Goal: Information Seeking & Learning: Check status

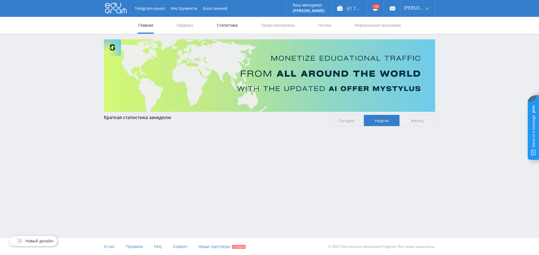
click at [231, 31] on link "Статистика" at bounding box center [227, 25] width 22 height 17
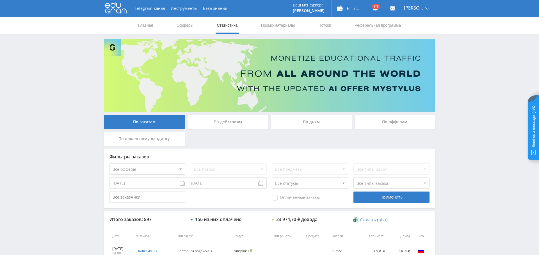
click at [159, 169] on select "Все офферы MyStylus MyStylus - Revshare Кампус AI Studybay Автор24 Studybay Bra…" at bounding box center [148, 168] width 76 height 11
select select "376"
drag, startPoint x: 295, startPoint y: 197, endPoint x: 324, endPoint y: 200, distance: 28.8
click at [295, 197] on span "Оплаченные заказы" at bounding box center [296, 198] width 48 height 6
click at [0, 0] on input "Оплаченные заказы" at bounding box center [0, 0] width 0 height 0
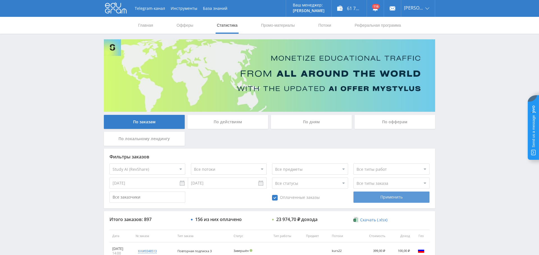
click at [382, 203] on div "Фильтры заказов Все офферы MyStylus MyStylus - Revshare Кампус AI Studybay Авто…" at bounding box center [269, 179] width 331 height 60
click at [380, 199] on div "Применить" at bounding box center [392, 197] width 76 height 11
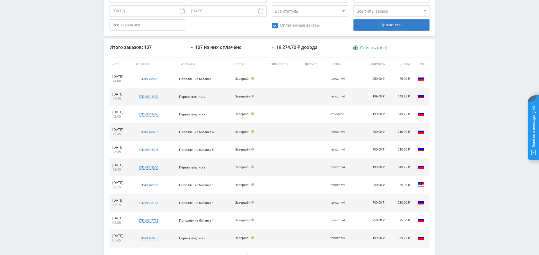
scroll to position [197, 0]
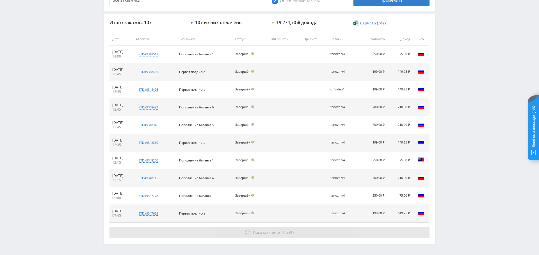
click at [280, 227] on button "Показать ещё 10 из 97" at bounding box center [270, 232] width 320 height 11
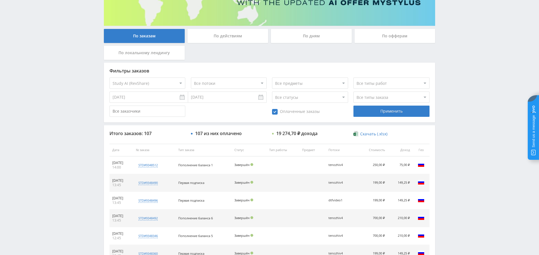
scroll to position [0, 0]
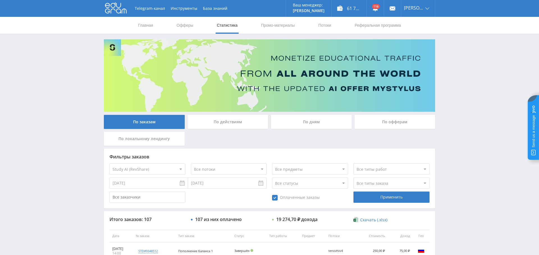
click at [307, 119] on div "По дням" at bounding box center [311, 122] width 81 height 14
click at [0, 0] on input "По дням" at bounding box center [0, 0] width 0 height 0
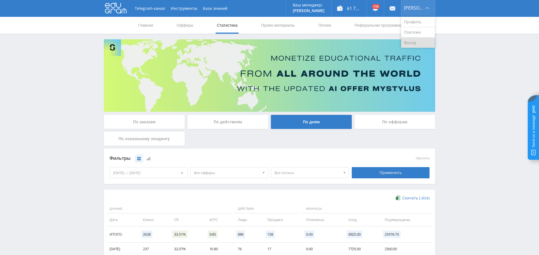
click at [419, 39] on link "Выход" at bounding box center [418, 43] width 34 height 10
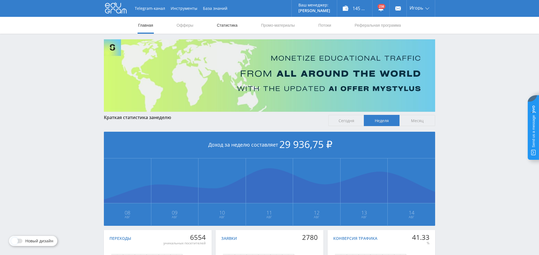
click at [224, 26] on link "Статистика" at bounding box center [227, 25] width 22 height 17
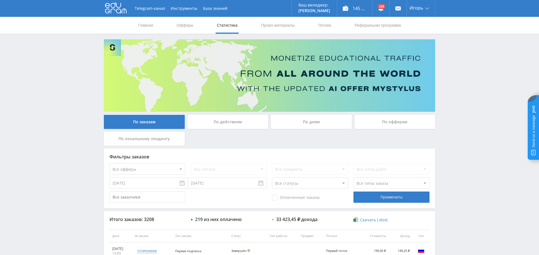
click at [157, 169] on select "Все офферы MyStylus MyStylus - Revshare Кампус AI Studybay Автор24 Studybay Bra…" at bounding box center [148, 168] width 76 height 11
select select "376"
click at [386, 199] on div "Применить" at bounding box center [392, 197] width 76 height 11
click at [292, 198] on span "Оплаченные заказы" at bounding box center [296, 198] width 48 height 6
click at [0, 0] on input "Оплаченные заказы" at bounding box center [0, 0] width 0 height 0
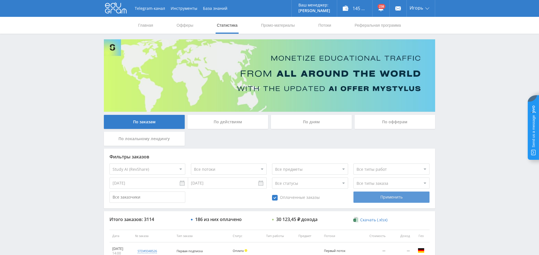
drag, startPoint x: 418, startPoint y: 199, endPoint x: 383, endPoint y: 201, distance: 34.4
click at [417, 199] on div "Применить" at bounding box center [392, 197] width 76 height 11
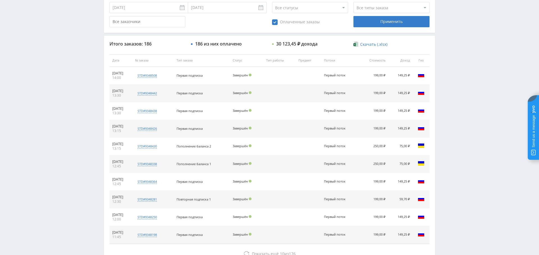
scroll to position [215, 0]
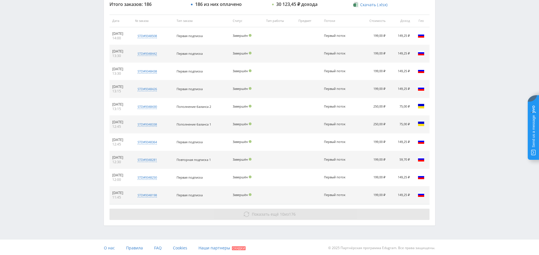
click at [286, 211] on span "Показать ещё 10 из 176" at bounding box center [274, 213] width 44 height 5
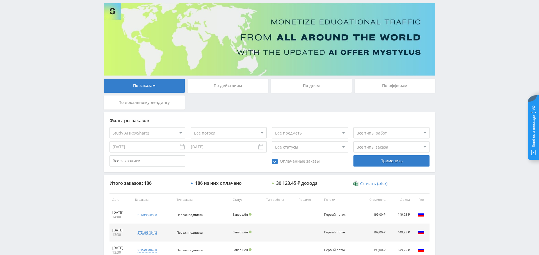
scroll to position [0, 0]
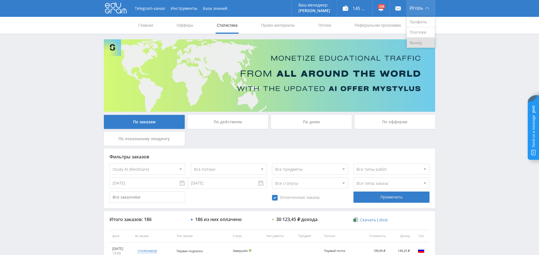
click at [420, 46] on link "Выход" at bounding box center [421, 43] width 28 height 10
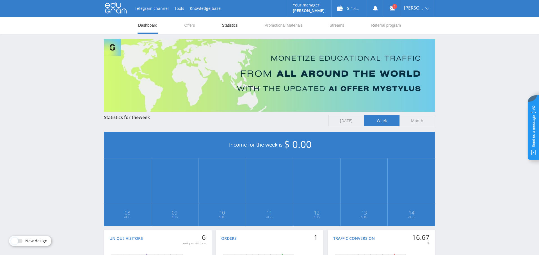
click at [227, 27] on link "Statistics" at bounding box center [229, 25] width 17 height 17
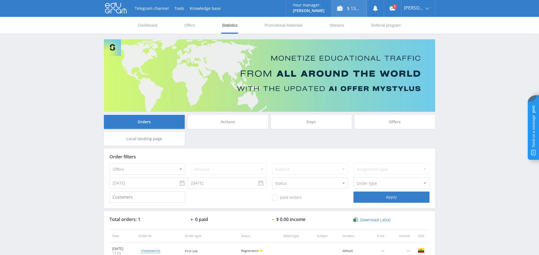
click at [355, 9] on div "$ 136.20" at bounding box center [349, 8] width 35 height 17
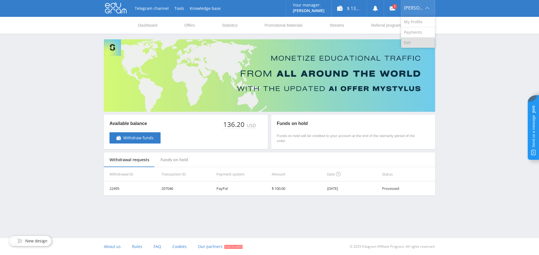
click at [417, 42] on link "Exit" at bounding box center [418, 43] width 34 height 10
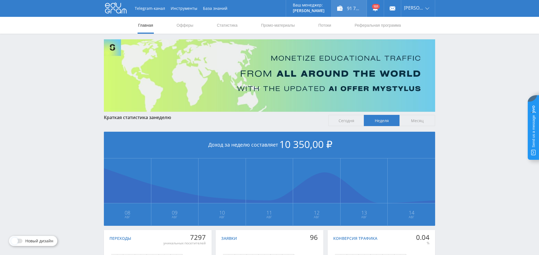
click at [361, 3] on div "91 700,00 ₽" at bounding box center [349, 8] width 35 height 17
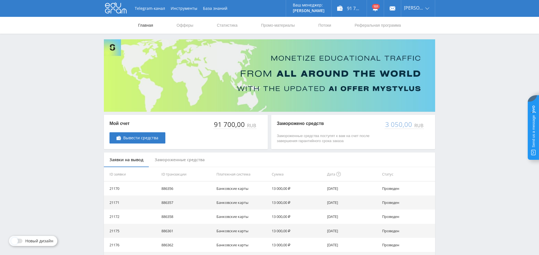
click at [147, 25] on link "Главная" at bounding box center [146, 25] width 16 height 17
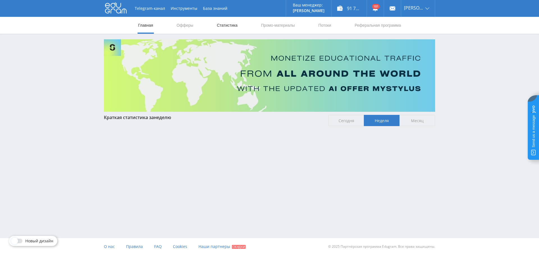
click at [231, 26] on link "Статистика" at bounding box center [227, 25] width 22 height 17
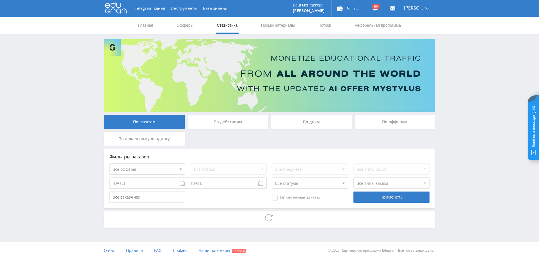
drag, startPoint x: 314, startPoint y: 128, endPoint x: 313, endPoint y: 126, distance: 2.9
click at [313, 128] on div "По дням" at bounding box center [311, 122] width 81 height 14
click at [0, 0] on input "По дням" at bounding box center [0, 0] width 0 height 0
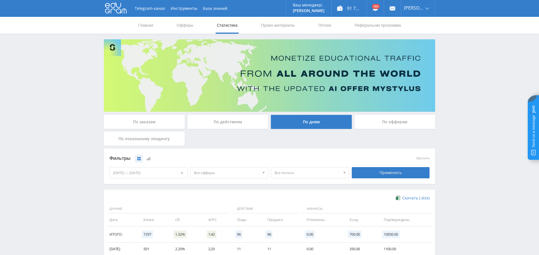
click at [313, 121] on div "По дням" at bounding box center [311, 122] width 81 height 14
click at [0, 0] on input "По дням" at bounding box center [0, 0] width 0 height 0
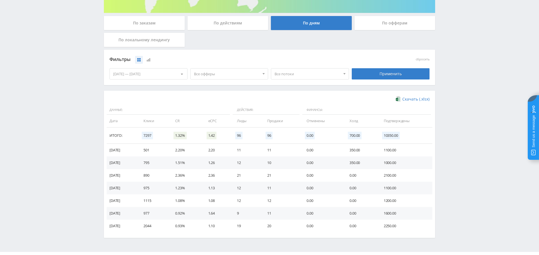
scroll to position [99, 0]
click at [217, 71] on span "Все офферы" at bounding box center [227, 74] width 66 height 11
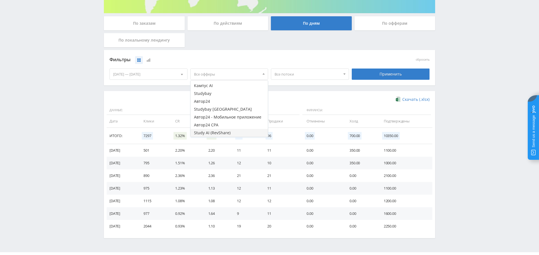
click at [221, 132] on button "Study AI (RevShare)" at bounding box center [230, 133] width 78 height 8
click at [218, 112] on button "Studybay" at bounding box center [230, 116] width 78 height 8
click at [218, 110] on button "Кампус AI" at bounding box center [230, 108] width 78 height 8
drag, startPoint x: 214, startPoint y: 115, endPoint x: 225, endPoint y: 118, distance: 11.3
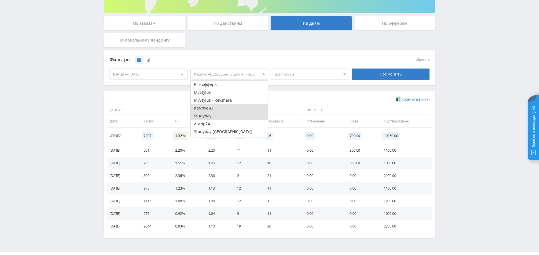
click at [214, 115] on button "Studybay" at bounding box center [230, 116] width 78 height 8
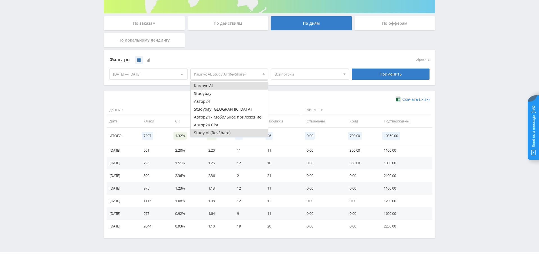
click at [225, 133] on button "Study AI (RevShare)" at bounding box center [230, 133] width 78 height 8
click at [384, 75] on div "Применить" at bounding box center [391, 74] width 78 height 11
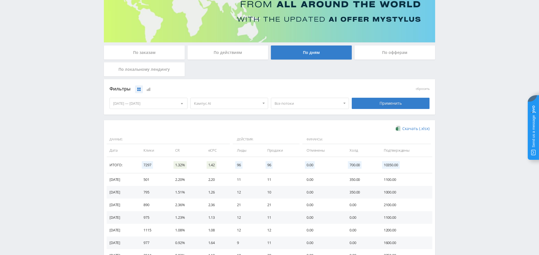
scroll to position [112, 0]
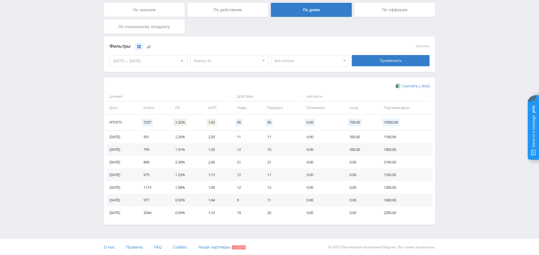
click at [161, 60] on div "08.08.2025 — 14.08.2025" at bounding box center [149, 60] width 78 height 11
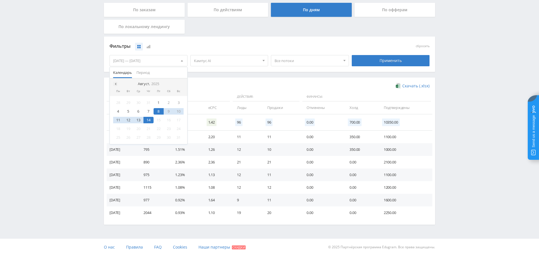
click at [116, 82] on div at bounding box center [115, 84] width 4 height 4
click at [180, 102] on div "1" at bounding box center [179, 102] width 10 height 6
click at [180, 83] on span at bounding box center [181, 84] width 3 height 3
click at [181, 83] on span at bounding box center [181, 84] width 3 height 3
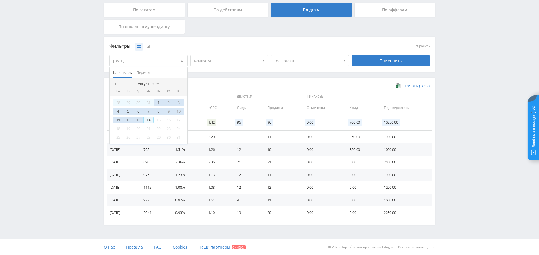
click at [149, 120] on div "14" at bounding box center [148, 120] width 10 height 6
click at [396, 62] on div "Применить" at bounding box center [391, 60] width 78 height 11
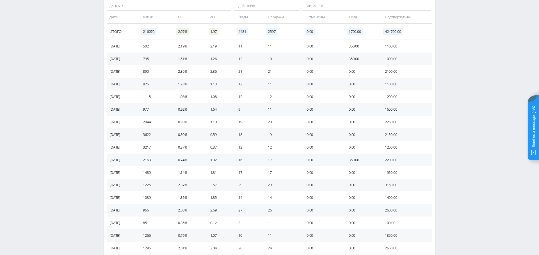
scroll to position [294, 0]
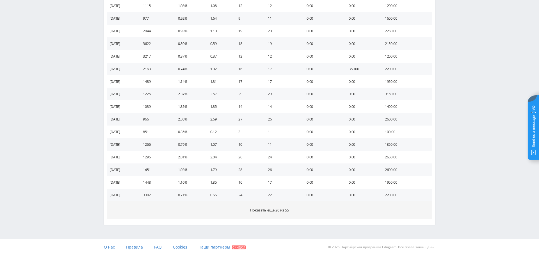
click at [279, 206] on button "Показать ещё 20 из 55" at bounding box center [270, 210] width 326 height 18
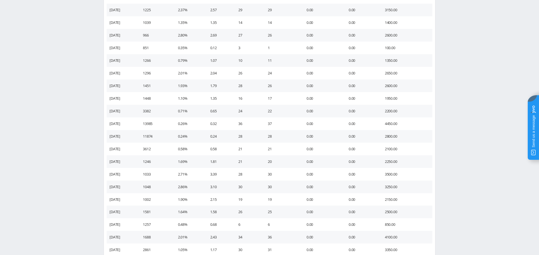
scroll to position [546, 0]
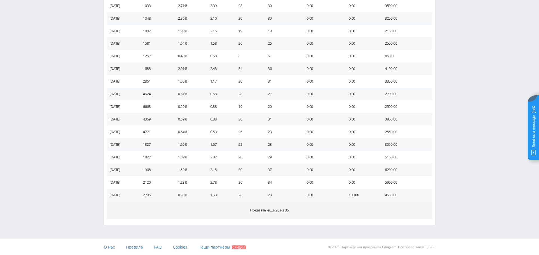
click at [285, 209] on span "Показать ещё 20 из 35" at bounding box center [269, 210] width 39 height 5
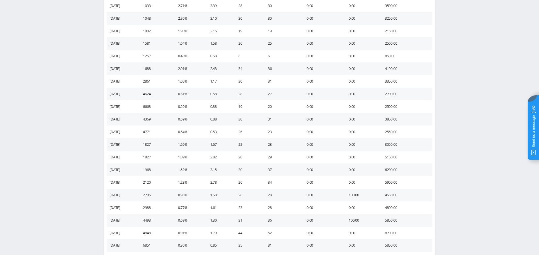
scroll to position [799, 0]
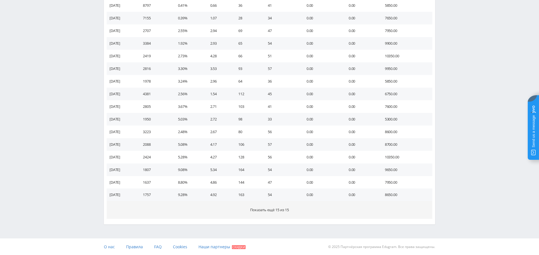
click at [292, 208] on button "Показать ещё 15 из 15" at bounding box center [270, 210] width 326 height 18
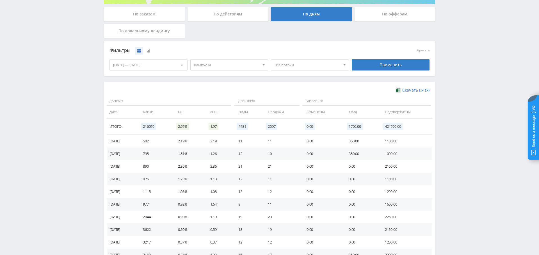
scroll to position [0, 0]
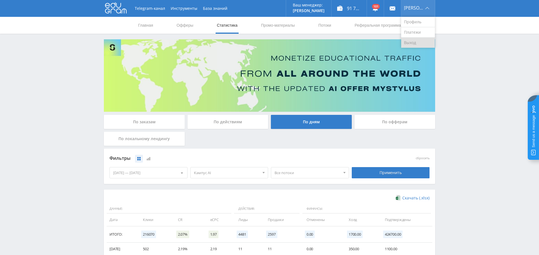
click at [413, 44] on link "Выход" at bounding box center [418, 43] width 34 height 10
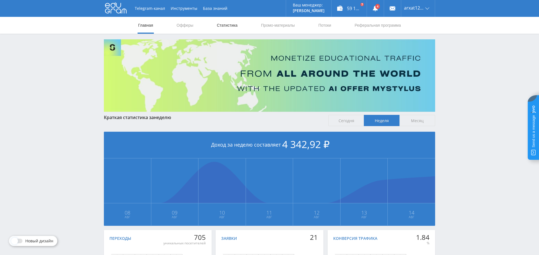
click at [228, 26] on link "Статистика" at bounding box center [227, 25] width 22 height 17
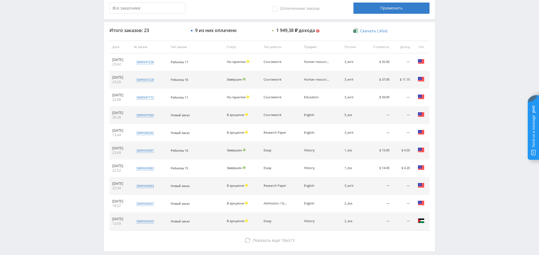
scroll to position [215, 0]
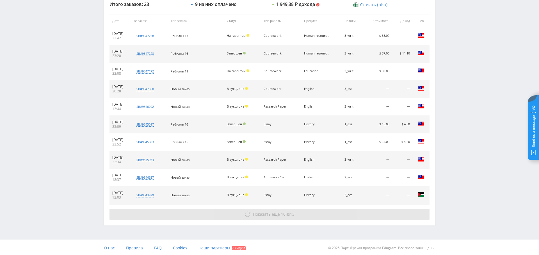
click at [283, 211] on span "10" at bounding box center [283, 213] width 4 height 5
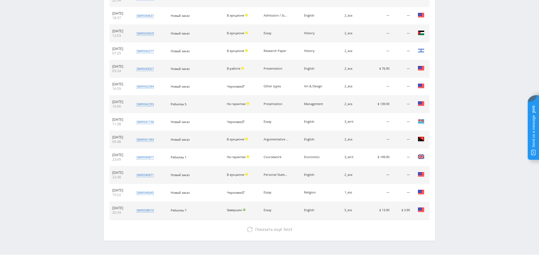
scroll to position [376, 0]
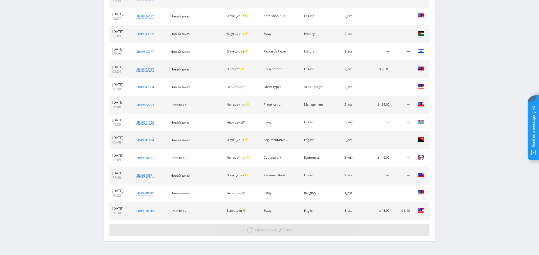
click at [280, 230] on span "Показать ещё" at bounding box center [268, 229] width 27 height 5
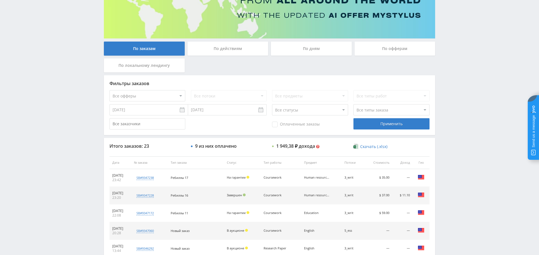
scroll to position [0, 0]
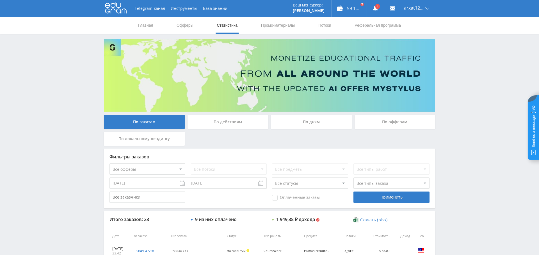
click at [145, 178] on input "[DATE]" at bounding box center [149, 182] width 79 height 11
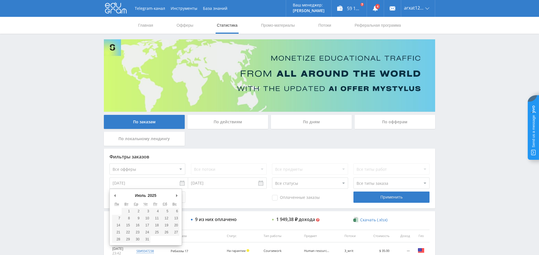
drag, startPoint x: 113, startPoint y: 195, endPoint x: 136, endPoint y: 201, distance: 24.2
drag, startPoint x: 130, startPoint y: 210, endPoint x: 141, endPoint y: 209, distance: 11.0
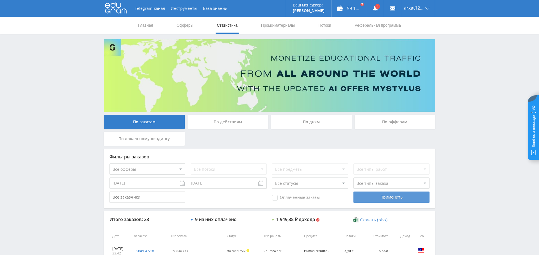
click at [388, 201] on div "Применить" at bounding box center [392, 197] width 76 height 11
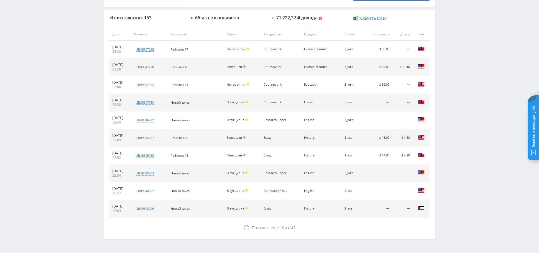
scroll to position [215, 0]
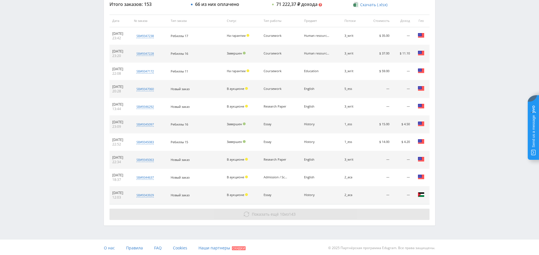
drag, startPoint x: 302, startPoint y: 206, endPoint x: 298, endPoint y: 216, distance: 10.1
click at [302, 206] on div "Итого заказов: 153 66 из них оплачено 71 222,37 ₽ дохода Мультивалютный доход $…" at bounding box center [269, 110] width 331 height 229
click at [298, 217] on button "Показать ещё 10 из 143" at bounding box center [270, 214] width 320 height 11
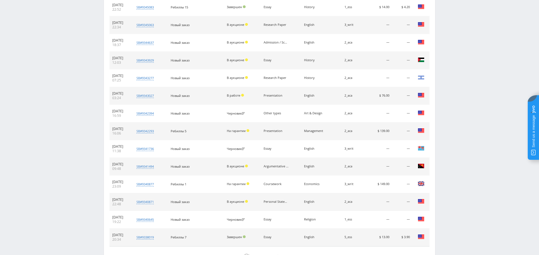
scroll to position [391, 0]
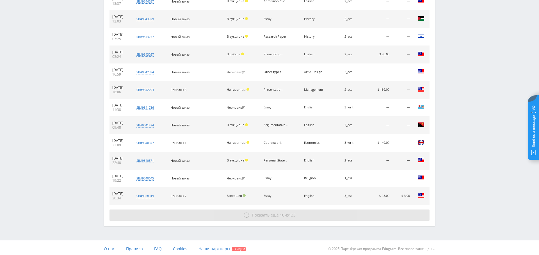
click at [289, 210] on button "Показать ещё 10 из 133" at bounding box center [270, 214] width 320 height 11
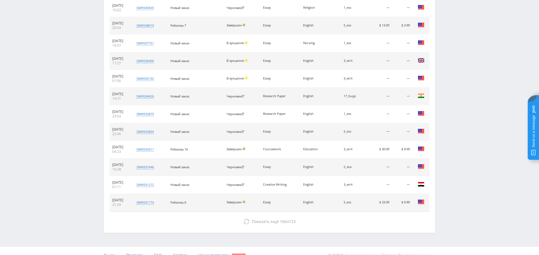
scroll to position [567, 0]
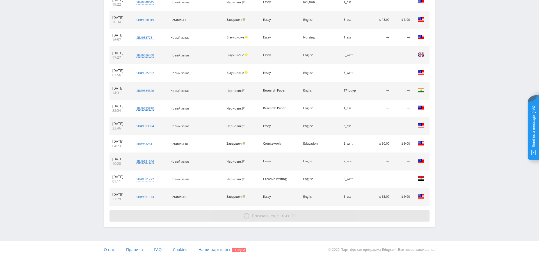
click at [259, 214] on span "Показать ещё" at bounding box center [265, 215] width 27 height 5
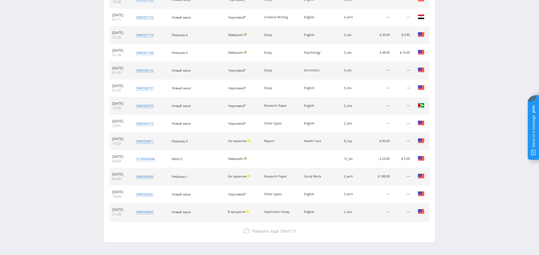
scroll to position [743, 0]
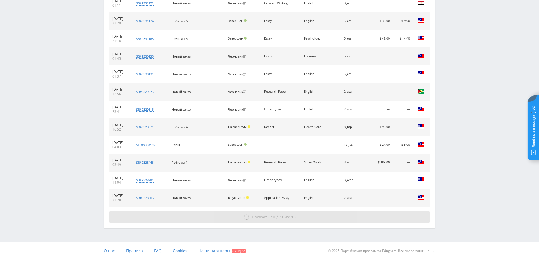
click at [269, 214] on span "Показать ещё" at bounding box center [265, 216] width 27 height 5
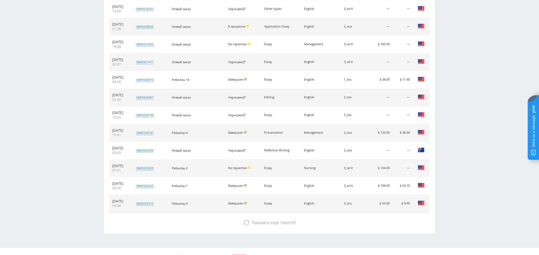
scroll to position [919, 0]
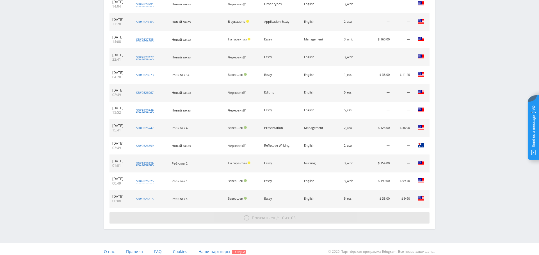
click at [270, 215] on span "Показать ещё" at bounding box center [265, 217] width 27 height 5
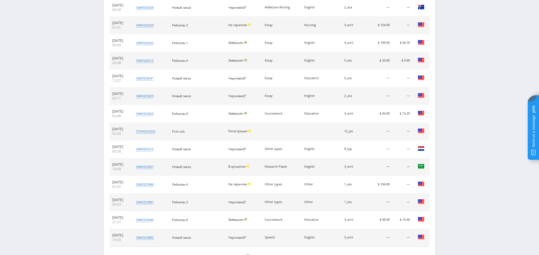
scroll to position [1095, 0]
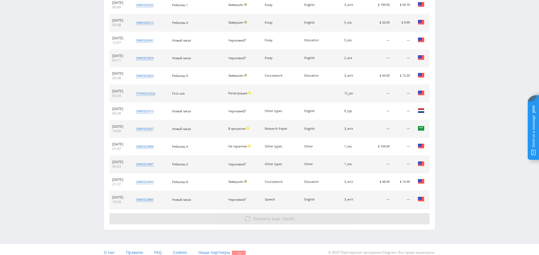
click at [310, 215] on button "Показать ещё 10 из 93" at bounding box center [270, 218] width 320 height 11
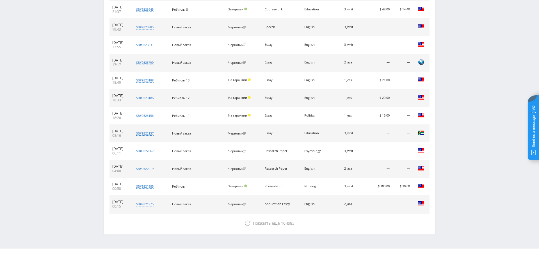
scroll to position [1271, 0]
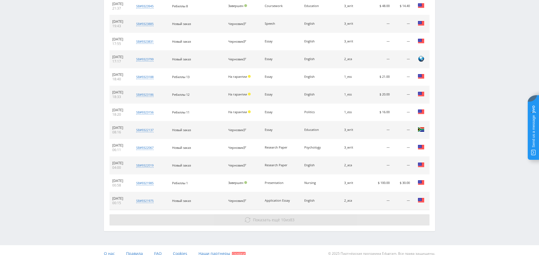
click at [266, 217] on span "Показать ещё" at bounding box center [266, 219] width 27 height 5
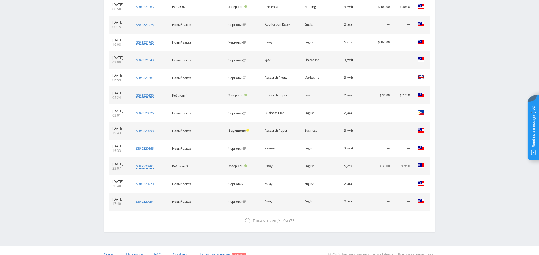
scroll to position [1443, 0]
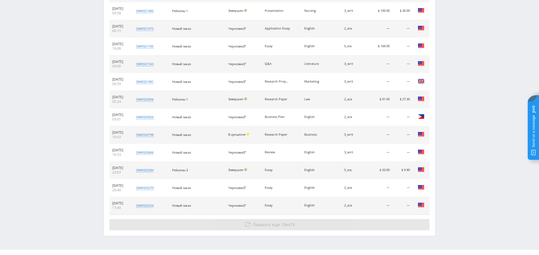
click at [279, 222] on span "Показать ещё 10 из 73" at bounding box center [274, 224] width 42 height 5
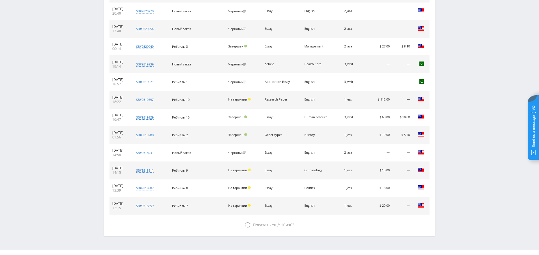
scroll to position [1623, 0]
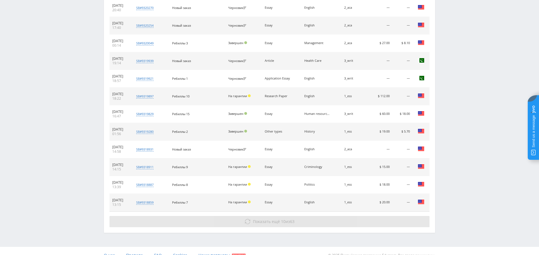
click at [304, 216] on button "Показать ещё 10 из 63" at bounding box center [270, 221] width 320 height 11
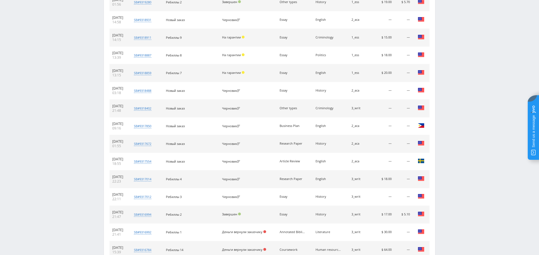
scroll to position [1799, 0]
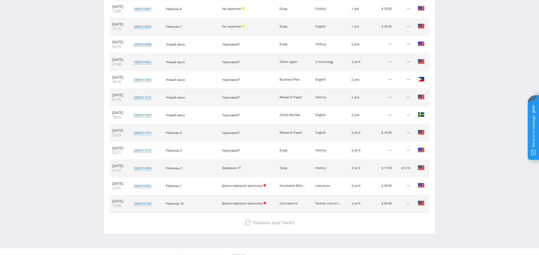
click at [274, 217] on div "Показать ещё 10 из 53" at bounding box center [270, 222] width 320 height 11
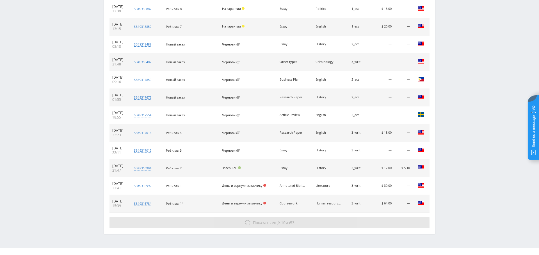
click at [278, 220] on span "Показать ещё" at bounding box center [266, 222] width 27 height 5
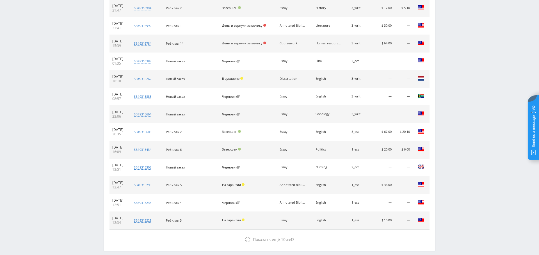
scroll to position [1975, 0]
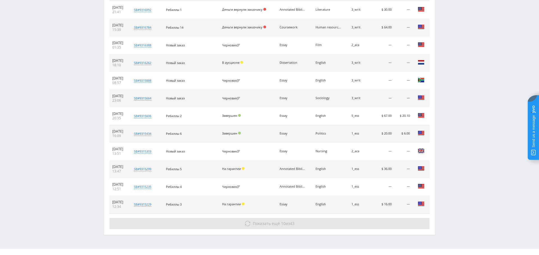
click at [287, 218] on button "Показать ещё 10 из 43" at bounding box center [270, 223] width 320 height 11
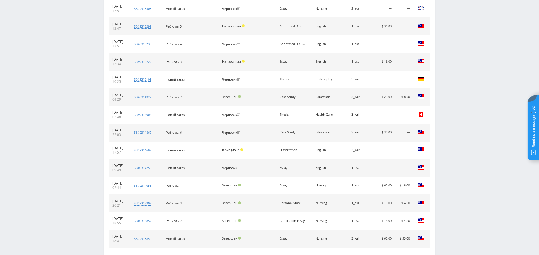
scroll to position [2118, 0]
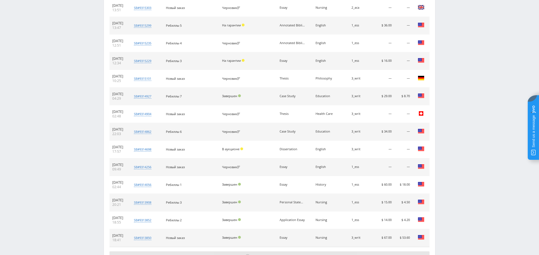
click at [267, 254] on span "Показать ещё" at bounding box center [266, 256] width 27 height 5
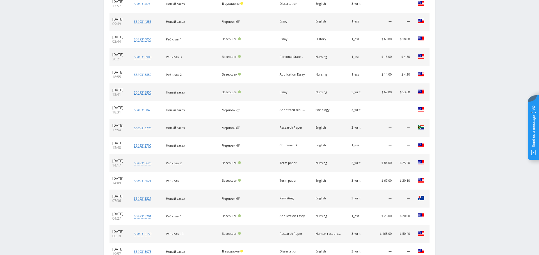
scroll to position [2327, 0]
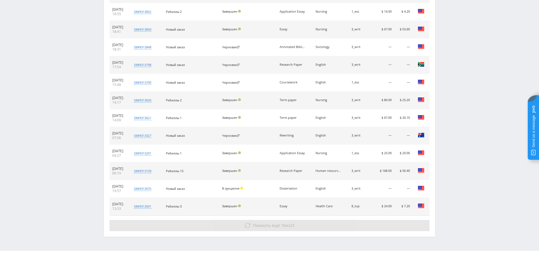
click at [274, 220] on button "Показать ещё 10 из 23" at bounding box center [270, 225] width 320 height 11
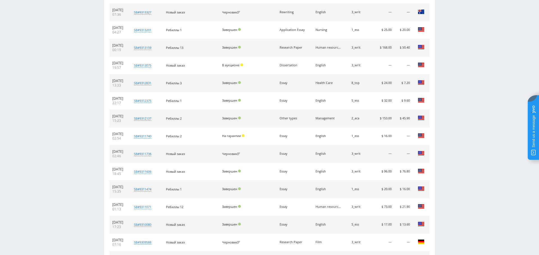
scroll to position [2503, 0]
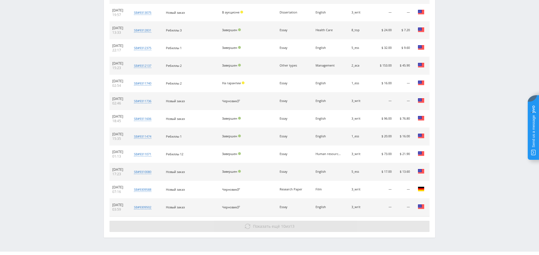
click at [276, 224] on span "Показать ещё" at bounding box center [266, 226] width 27 height 5
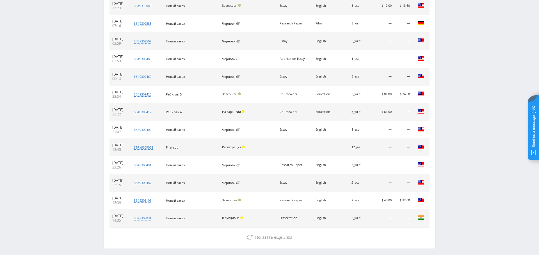
scroll to position [2679, 0]
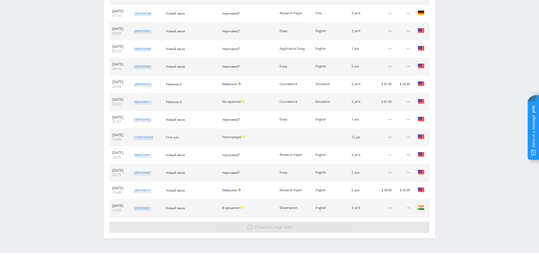
click at [276, 224] on span "Показать ещё" at bounding box center [268, 226] width 27 height 5
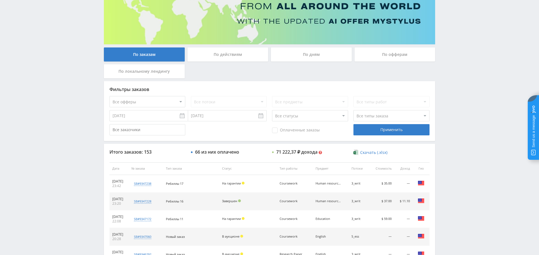
scroll to position [56, 0]
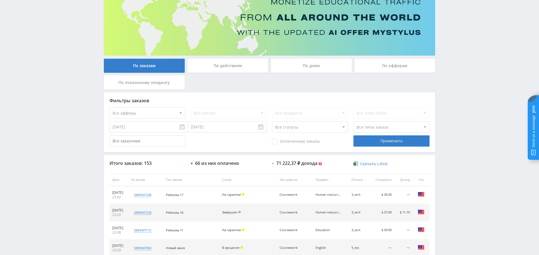
click at [159, 111] on select "Все офферы MyStylus MyStylus - Revshare Кампус AI Studybay Автор24 Studybay Bra…" at bounding box center [148, 112] width 76 height 11
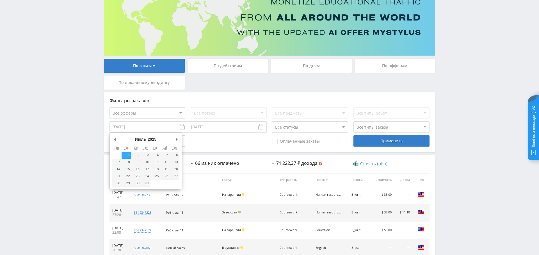
click at [163, 124] on input "01.07.2025" at bounding box center [149, 126] width 79 height 11
type input "01.05.2025"
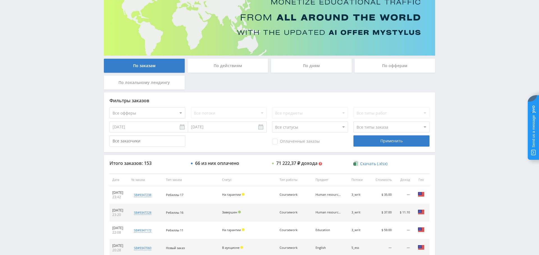
click at [287, 140] on span "Оплаченные заказы" at bounding box center [296, 142] width 48 height 6
click at [0, 0] on input "Оплаченные заказы" at bounding box center [0, 0] width 0 height 0
click at [379, 141] on div "Применить" at bounding box center [392, 140] width 76 height 11
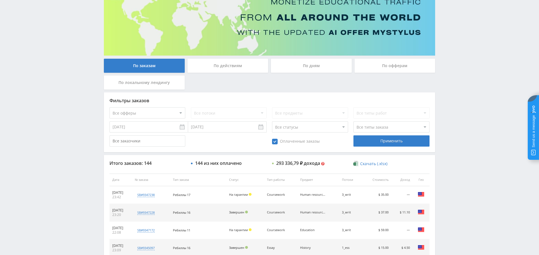
scroll to position [215, 0]
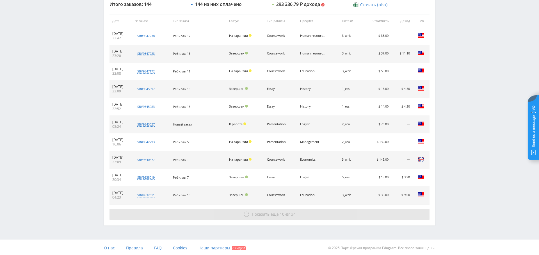
click at [286, 213] on span "Показать ещё 10 из 134" at bounding box center [274, 213] width 44 height 5
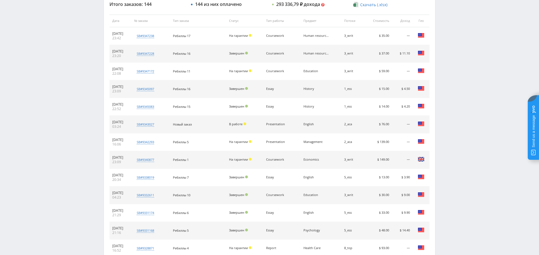
scroll to position [391, 0]
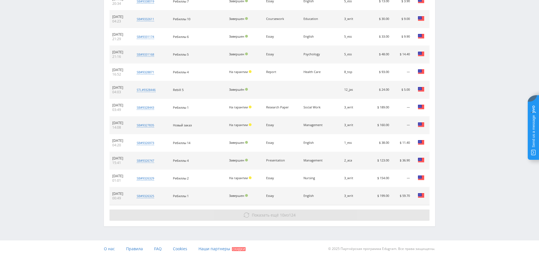
click at [288, 215] on span "Показать ещё 10 из 124" at bounding box center [274, 214] width 44 height 5
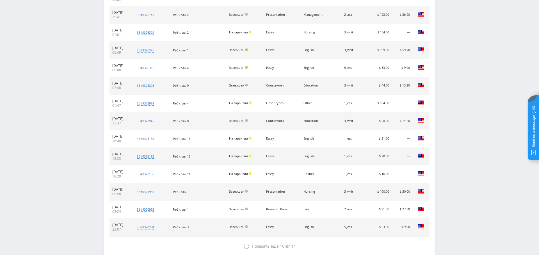
scroll to position [567, 0]
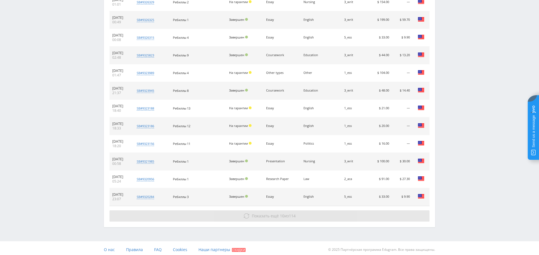
click at [270, 218] on button "Показать ещё 10 из 114" at bounding box center [270, 215] width 320 height 11
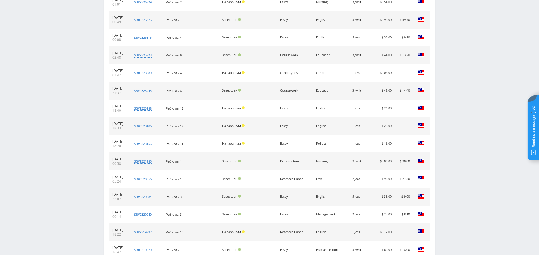
click at [277, 213] on td "Завершен" at bounding box center [248, 215] width 58 height 18
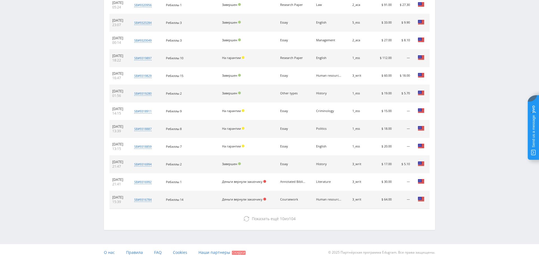
scroll to position [743, 0]
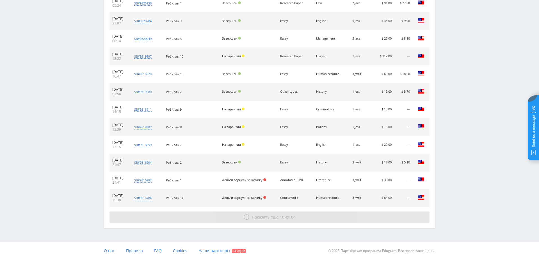
click at [278, 214] on span "Показать ещё 10 из 104" at bounding box center [274, 216] width 44 height 5
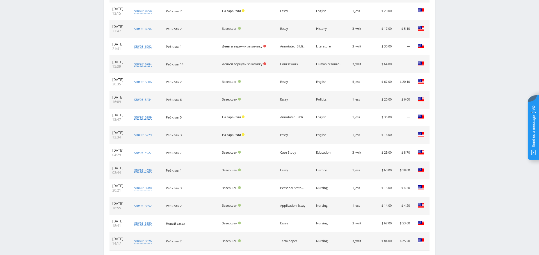
scroll to position [919, 0]
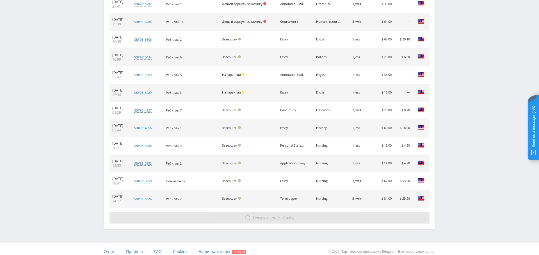
click at [301, 214] on button "Показать ещё 10 из 94" at bounding box center [270, 217] width 320 height 11
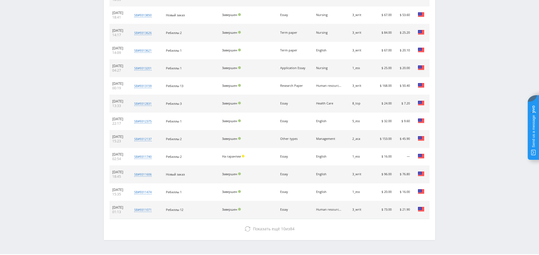
scroll to position [1095, 0]
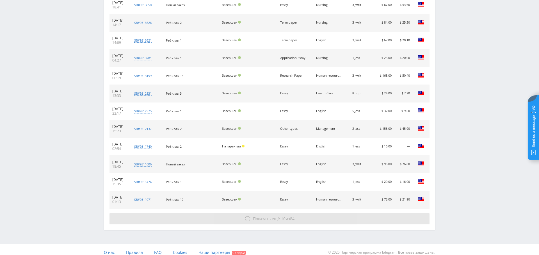
click at [284, 216] on span "Показать ещё 10 из 84" at bounding box center [274, 218] width 42 height 5
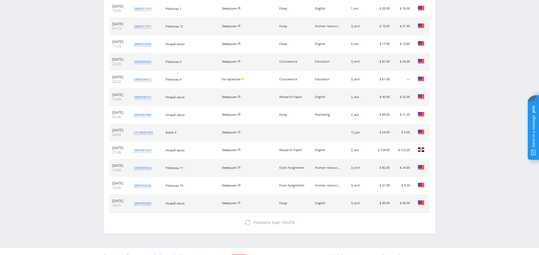
scroll to position [1271, 0]
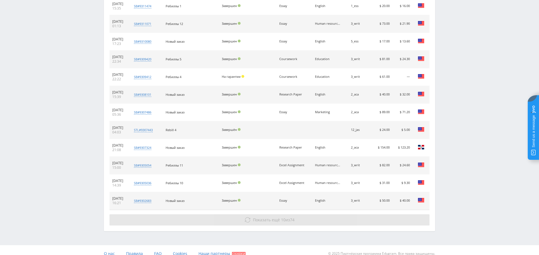
click at [283, 217] on span "10" at bounding box center [283, 219] width 4 height 5
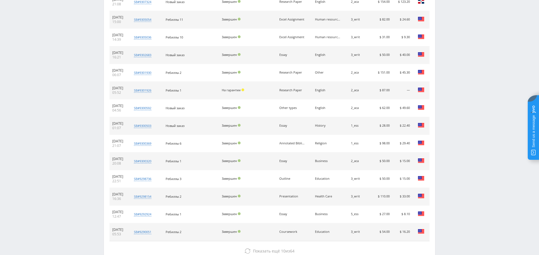
scroll to position [1447, 0]
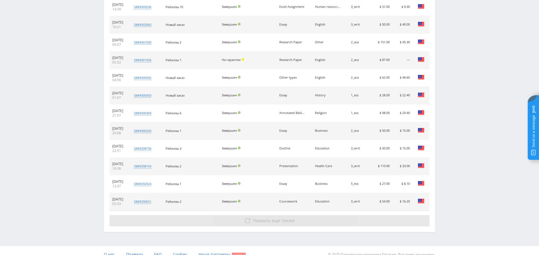
click at [302, 215] on button "Показать ещё 10 из 64" at bounding box center [270, 220] width 320 height 11
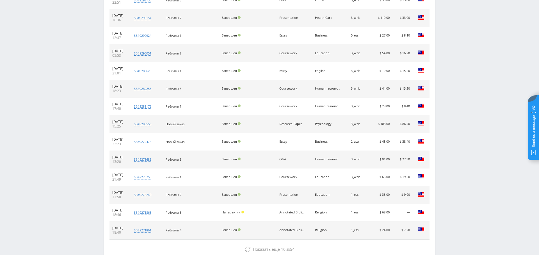
scroll to position [1623, 0]
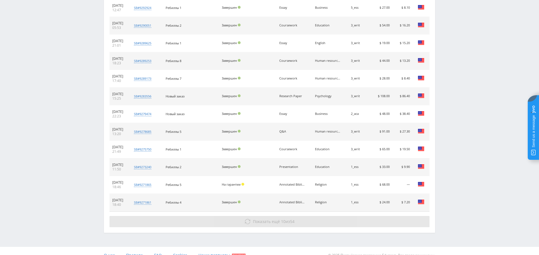
click at [305, 216] on button "Показать ещё 10 из 54" at bounding box center [270, 221] width 320 height 11
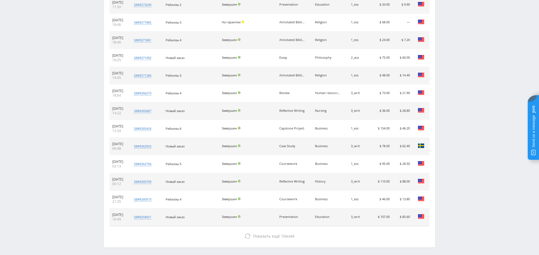
scroll to position [1799, 0]
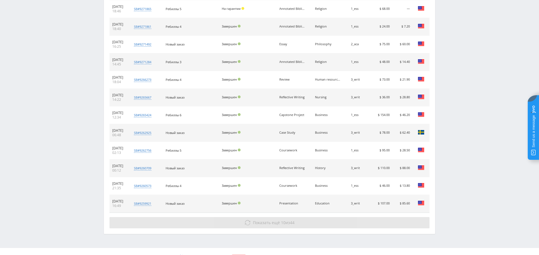
click at [264, 220] on span "Показать ещё" at bounding box center [266, 222] width 27 height 5
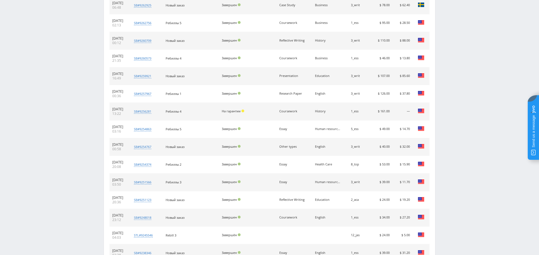
scroll to position [1975, 0]
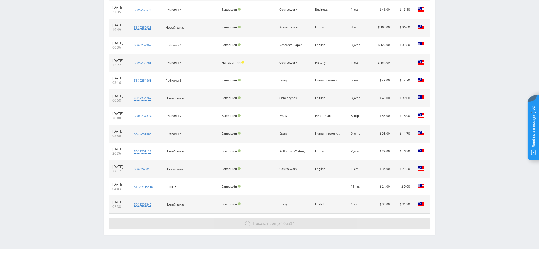
click at [286, 221] on span "Показать ещё 10 из 34" at bounding box center [274, 223] width 42 height 5
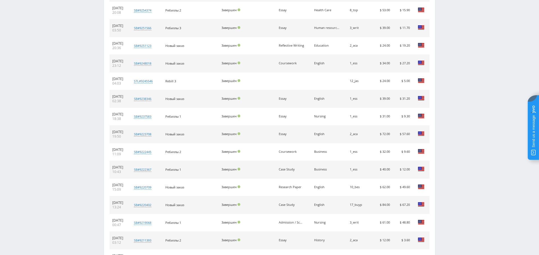
scroll to position [2151, 0]
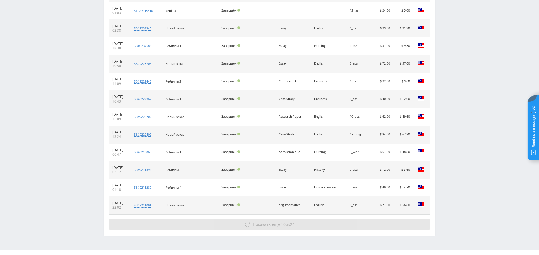
click at [287, 222] on span "Показать ещё 10 из 24" at bounding box center [274, 224] width 42 height 5
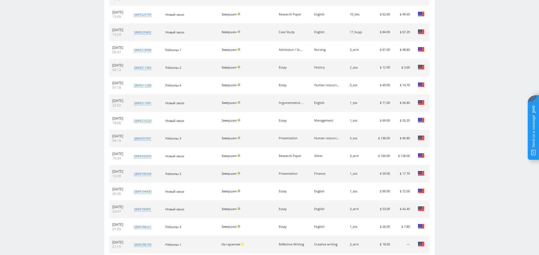
scroll to position [2327, 0]
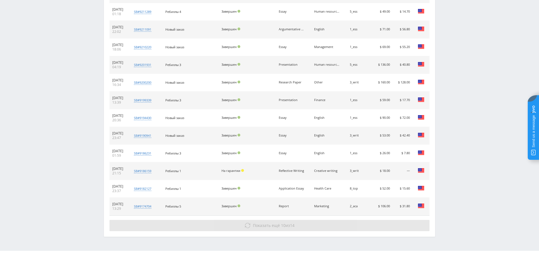
click at [290, 223] on span "Показать ещё 10 из 14" at bounding box center [274, 225] width 42 height 5
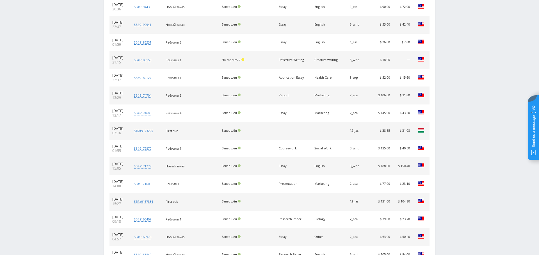
scroll to position [2503, 0]
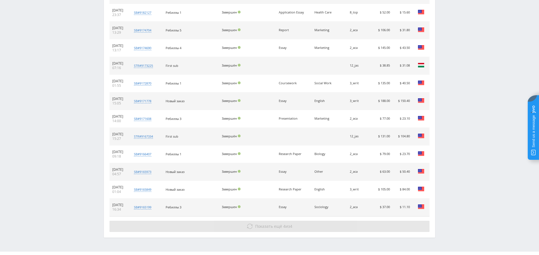
click at [279, 224] on span "Показать ещё" at bounding box center [268, 226] width 27 height 5
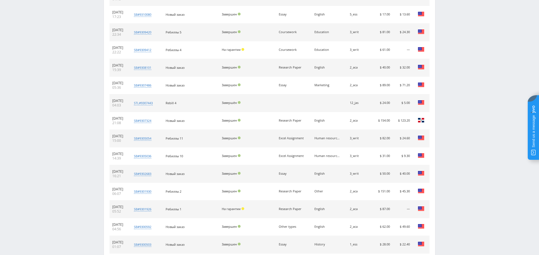
scroll to position [0, 0]
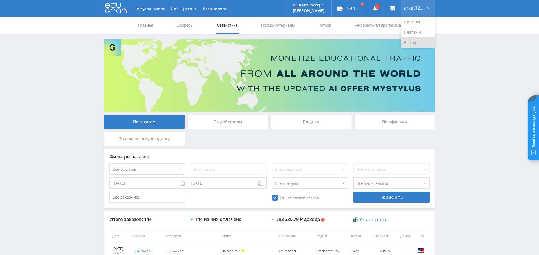
click at [414, 42] on link "Выход" at bounding box center [418, 43] width 34 height 10
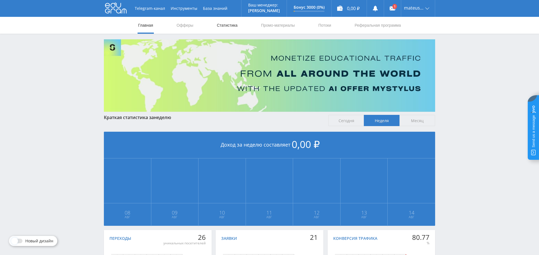
click at [234, 23] on link "Статистика" at bounding box center [227, 25] width 22 height 17
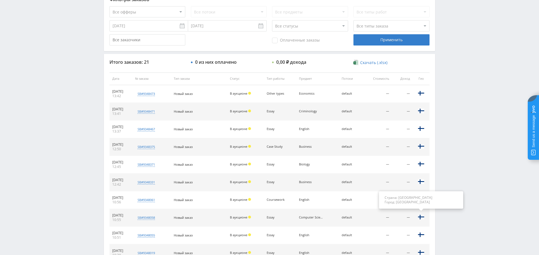
scroll to position [215, 0]
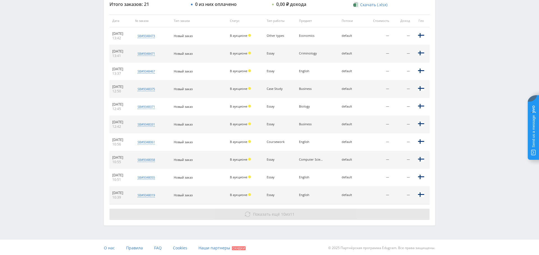
click at [295, 211] on span "11" at bounding box center [292, 213] width 4 height 5
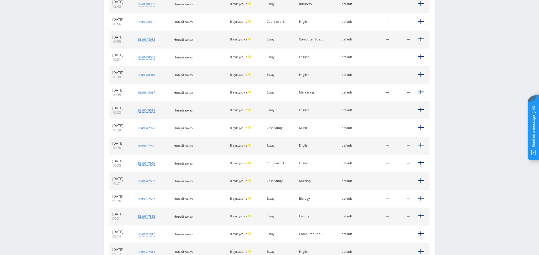
scroll to position [391, 0]
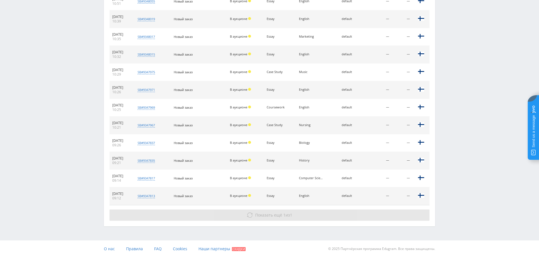
click at [318, 215] on button "Показать ещё 1 из 1" at bounding box center [270, 214] width 320 height 11
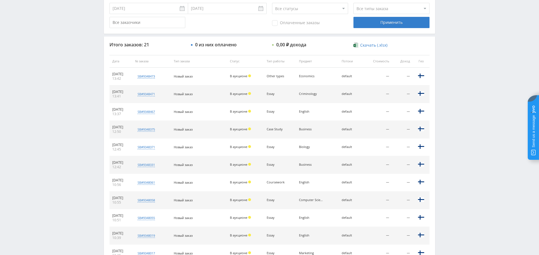
scroll to position [0, 0]
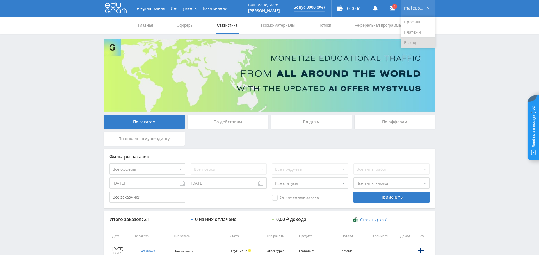
click at [416, 40] on link "Выход" at bounding box center [418, 43] width 34 height 10
